Goal: Understand process/instructions: Learn how to perform a task or action

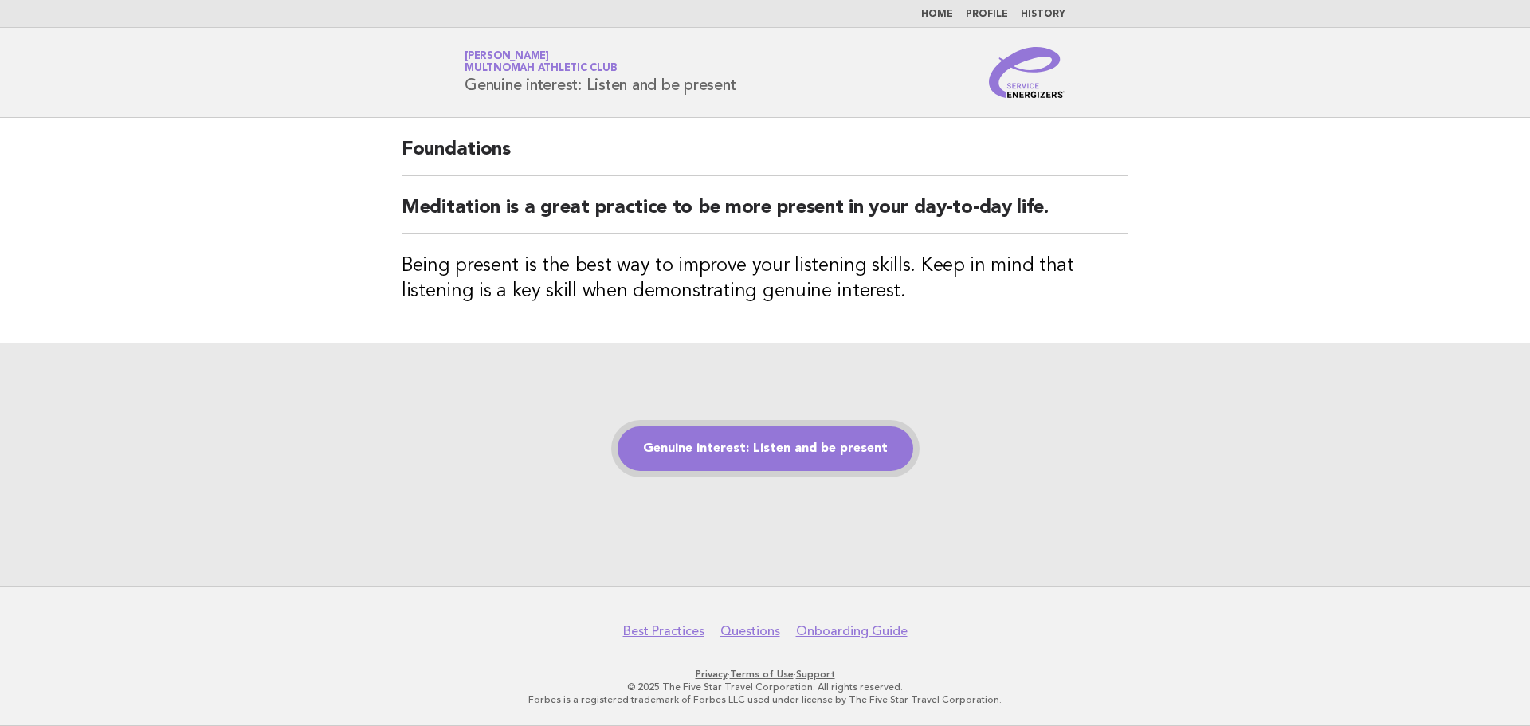
click at [787, 440] on link "Genuine interest: Listen and be present" at bounding box center [765, 448] width 296 height 45
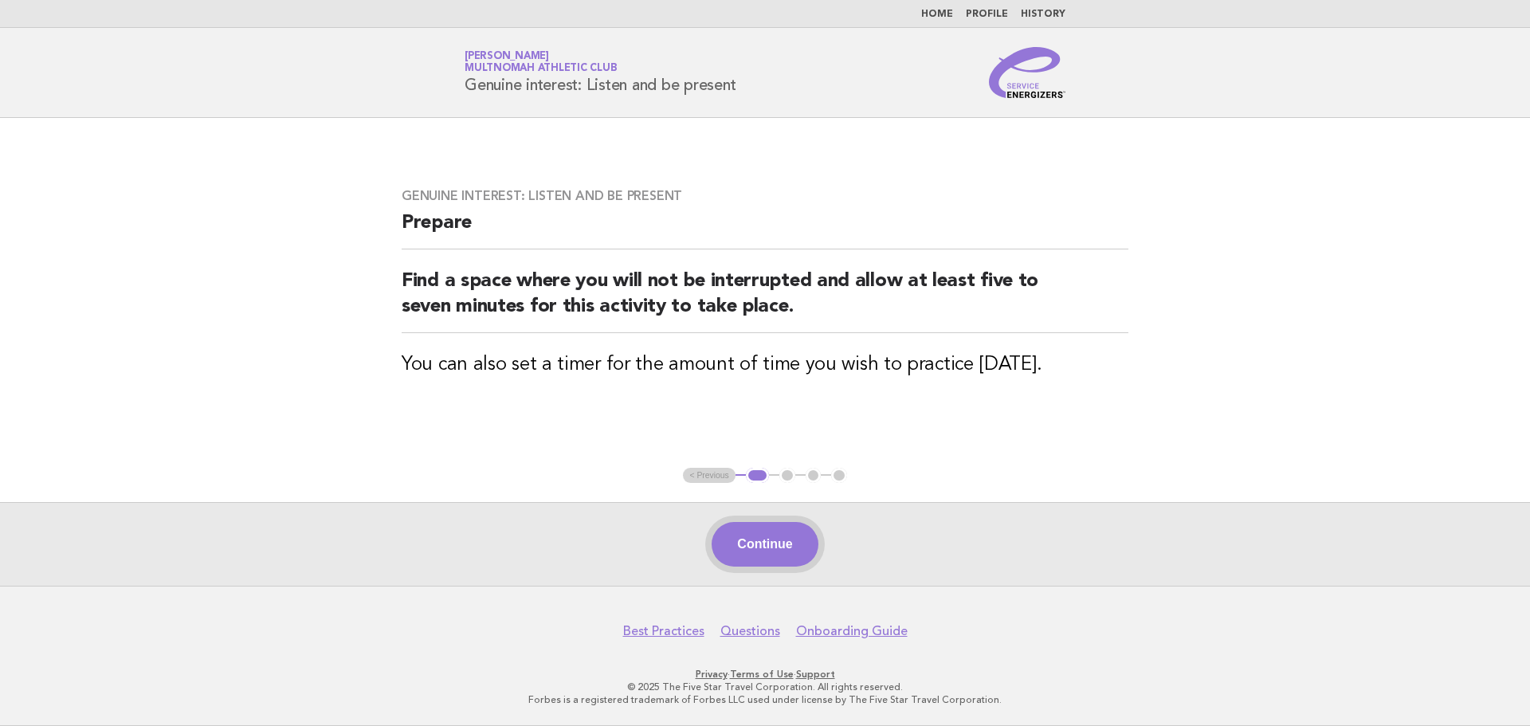
click at [770, 545] on button "Continue" at bounding box center [764, 544] width 106 height 45
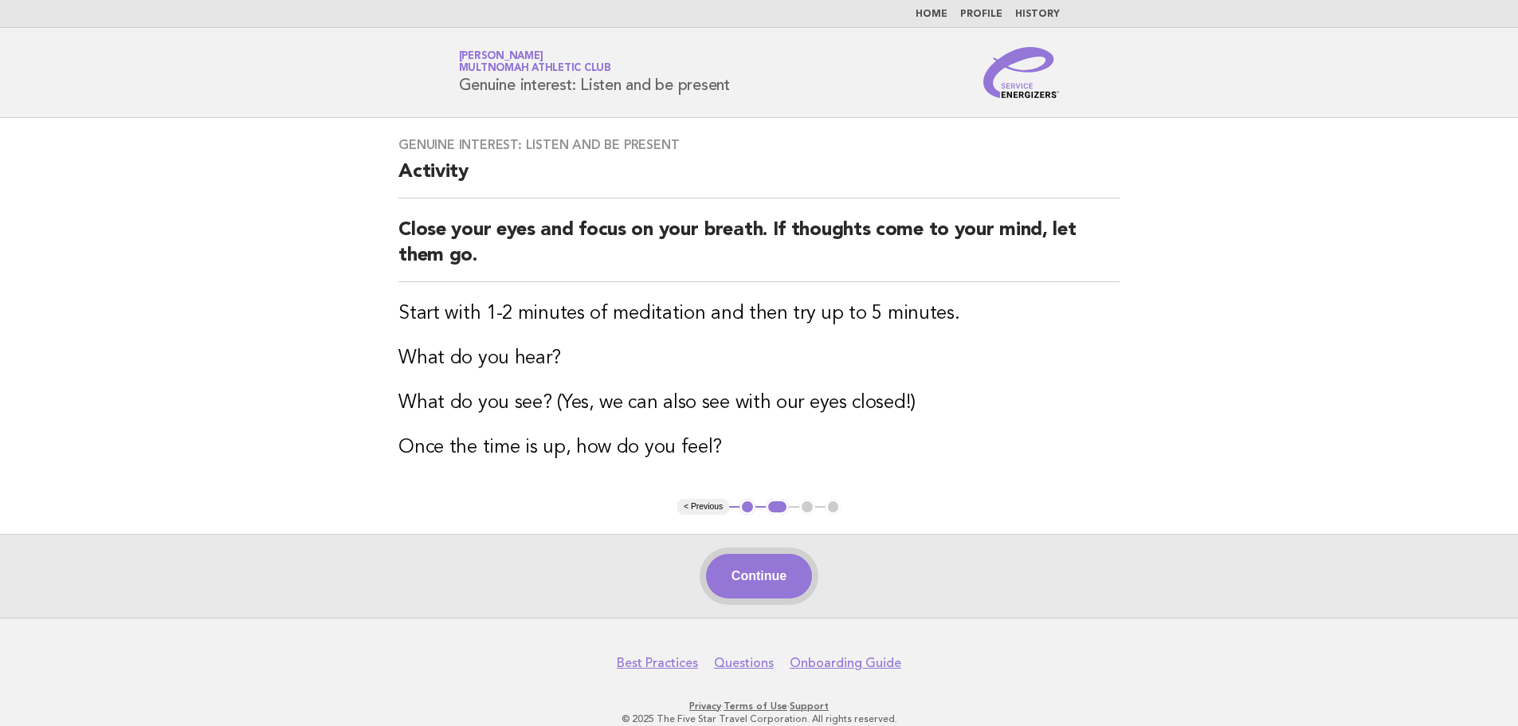
click at [797, 560] on button "Continue" at bounding box center [759, 576] width 106 height 45
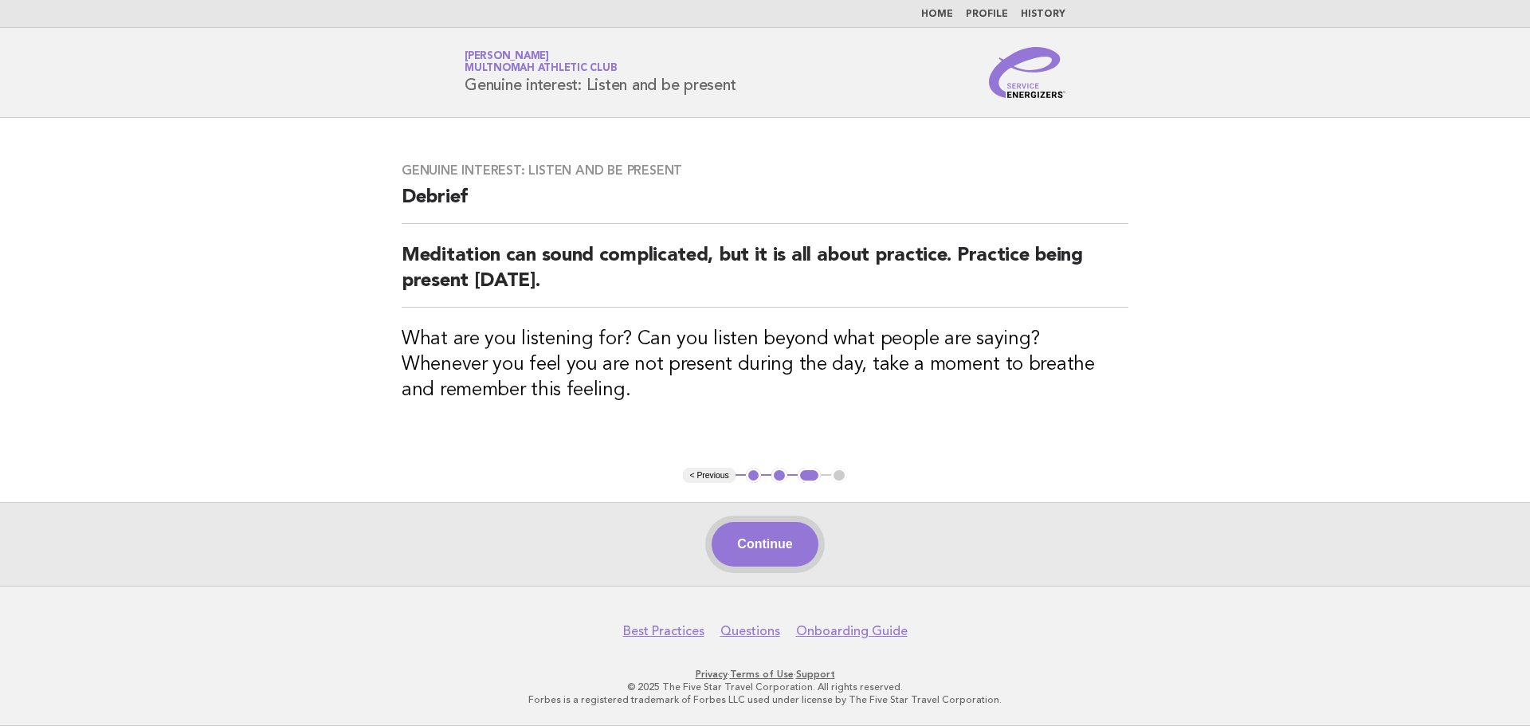
click at [781, 547] on button "Continue" at bounding box center [764, 544] width 106 height 45
